Goal: Information Seeking & Learning: Learn about a topic

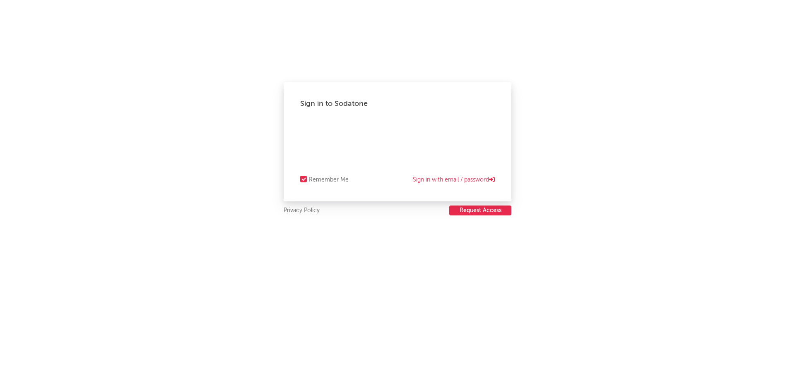
select select "recorded_music"
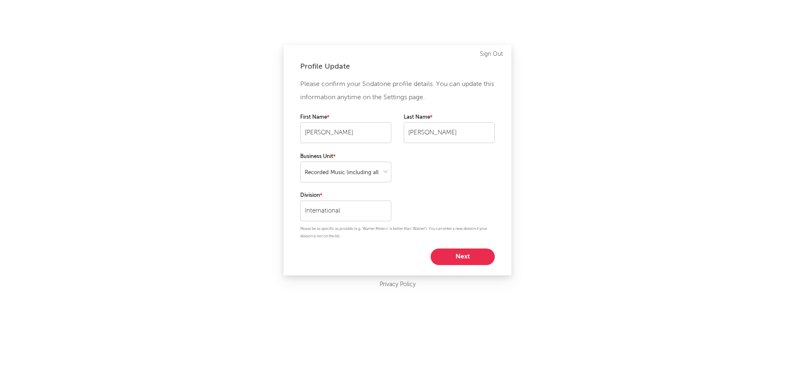
click at [463, 255] on button "Next" at bounding box center [462, 257] width 64 height 17
select select "director_vp"
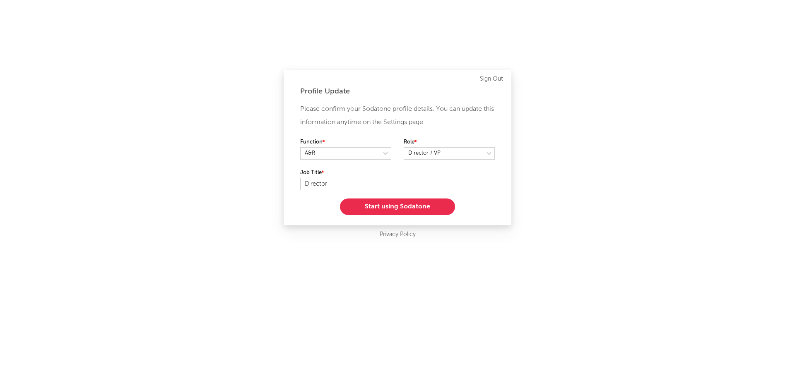
click at [434, 207] on button "Start using Sodatone" at bounding box center [397, 207] width 115 height 17
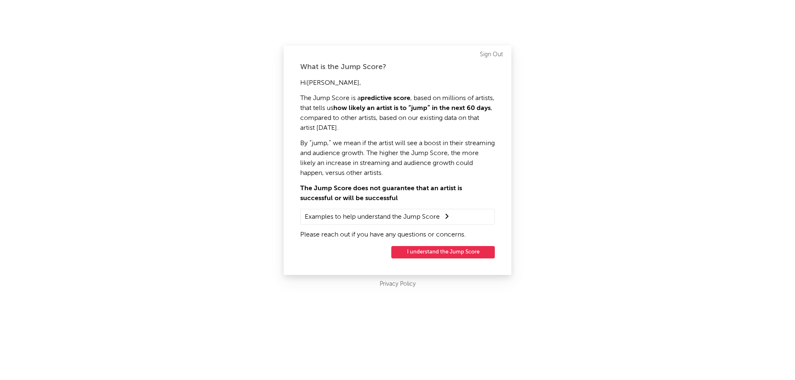
click at [462, 251] on button "I understand the Jump Score" at bounding box center [442, 252] width 103 height 12
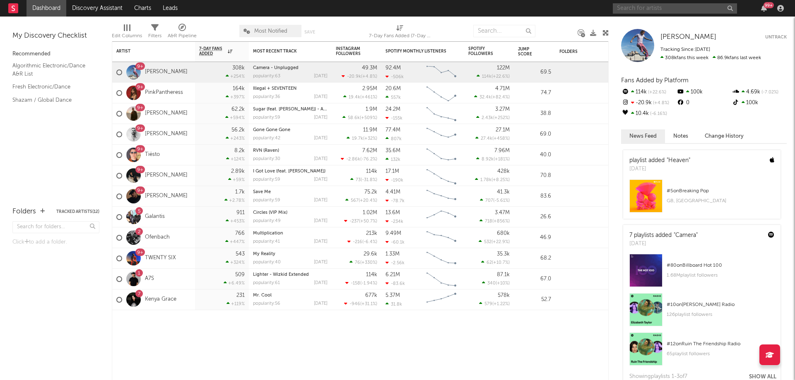
click at [646, 9] on input "text" at bounding box center [675, 8] width 124 height 10
click at [676, 7] on input "the marias" at bounding box center [675, 8] width 124 height 10
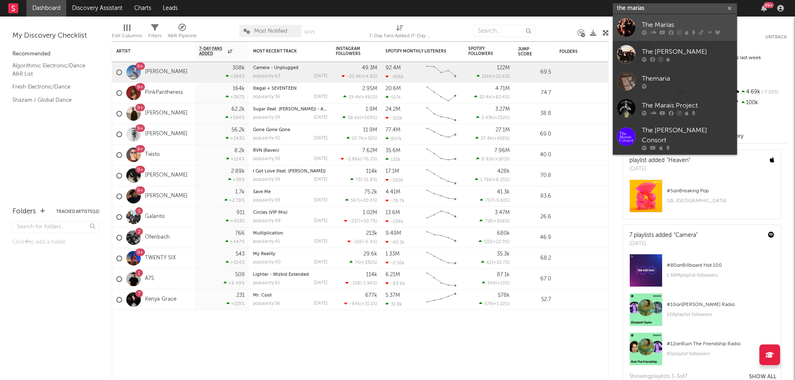
type input "the marias"
click at [666, 23] on div "The Marías" at bounding box center [687, 25] width 91 height 10
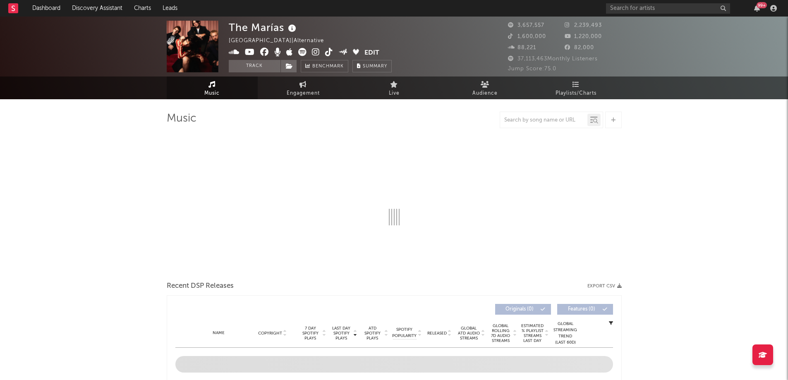
select select "6m"
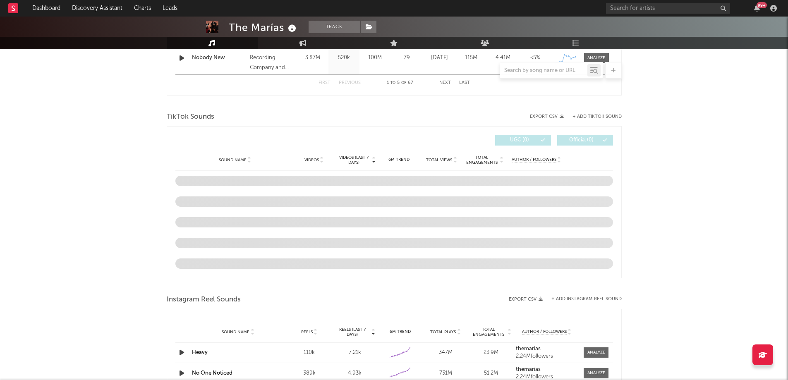
scroll to position [538, 0]
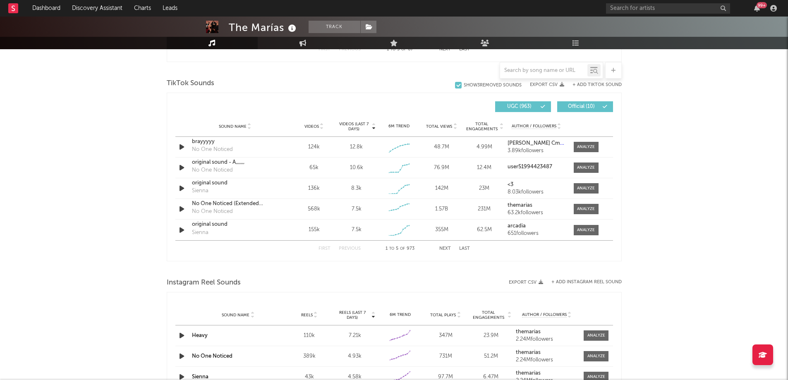
click at [443, 249] on button "Next" at bounding box center [446, 249] width 12 height 5
click at [442, 250] on button "Next" at bounding box center [446, 249] width 12 height 5
click at [445, 250] on button "Next" at bounding box center [446, 249] width 12 height 5
click at [446, 250] on button "Next" at bounding box center [446, 249] width 12 height 5
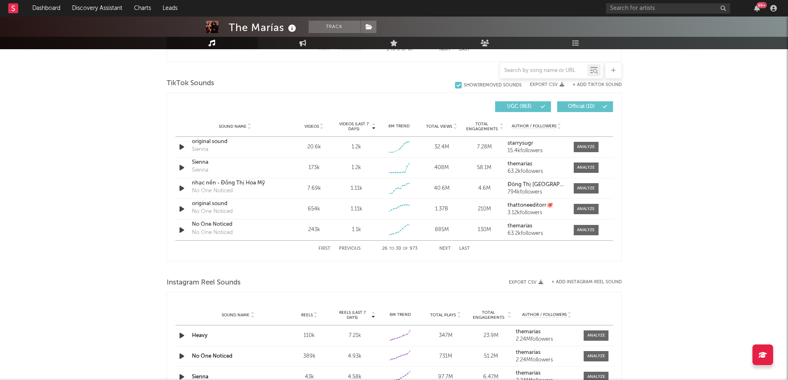
click at [327, 247] on button "First" at bounding box center [325, 249] width 12 height 5
